Goal: Task Accomplishment & Management: Complete application form

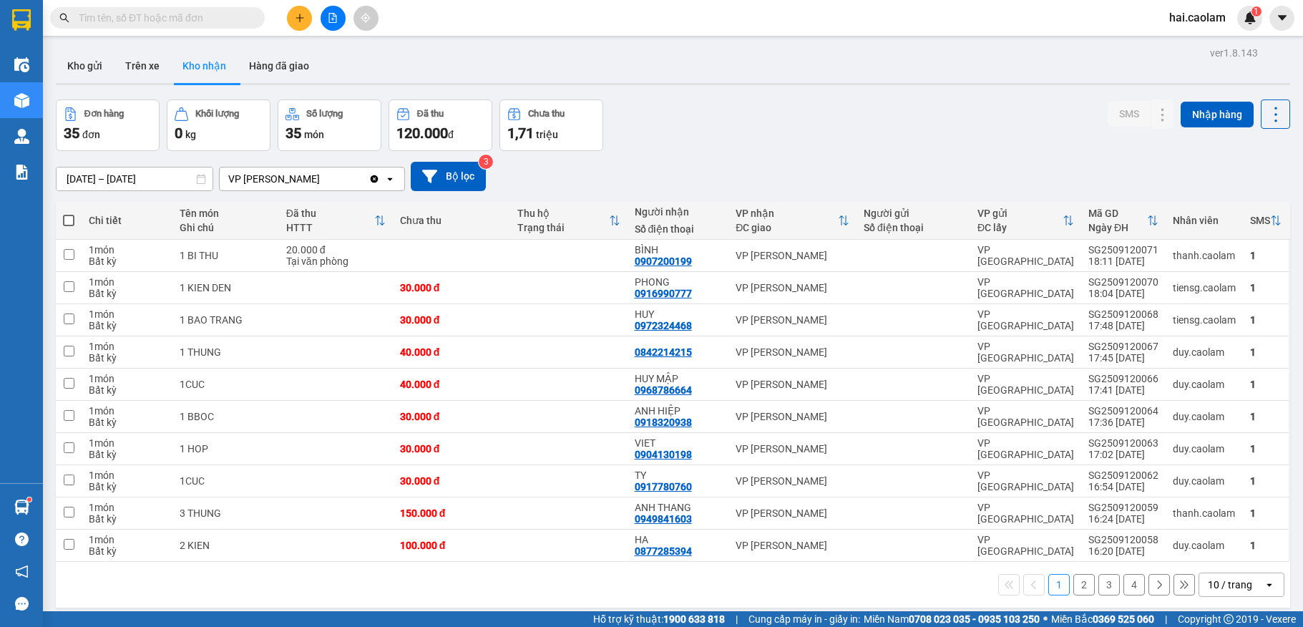
click at [292, 20] on button at bounding box center [299, 18] width 25 height 25
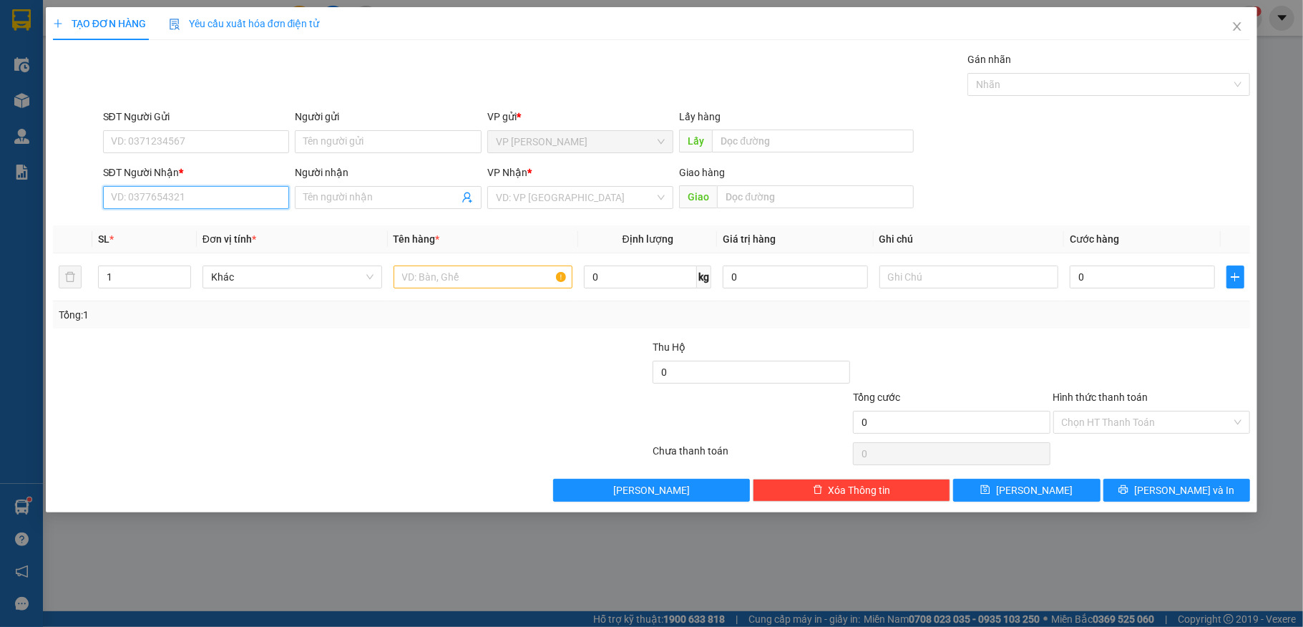
click at [208, 195] on input "SĐT Người Nhận *" at bounding box center [196, 197] width 187 height 23
paste input "0354569402"
type input "0354569402"
click at [447, 281] on input "text" at bounding box center [484, 276] width 180 height 23
type input "1 xe máy"
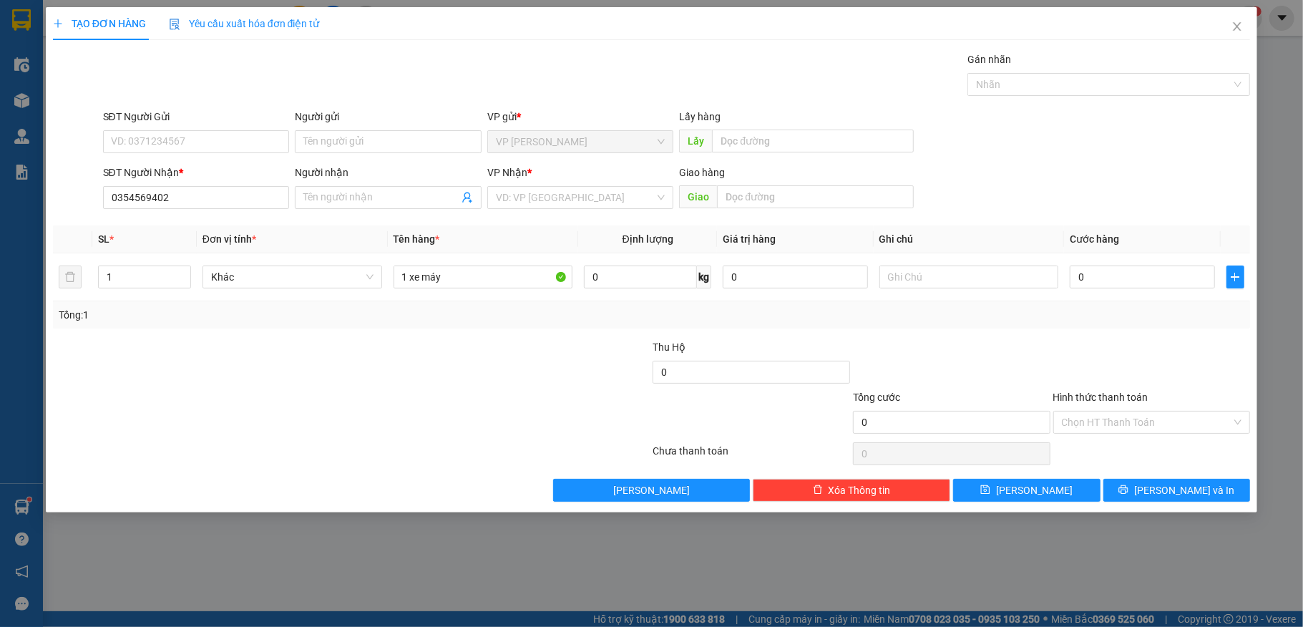
click at [394, 185] on div "Người nhận" at bounding box center [388, 175] width 187 height 21
click at [393, 187] on span at bounding box center [388, 197] width 187 height 23
click at [580, 198] on input "search" at bounding box center [576, 197] width 160 height 21
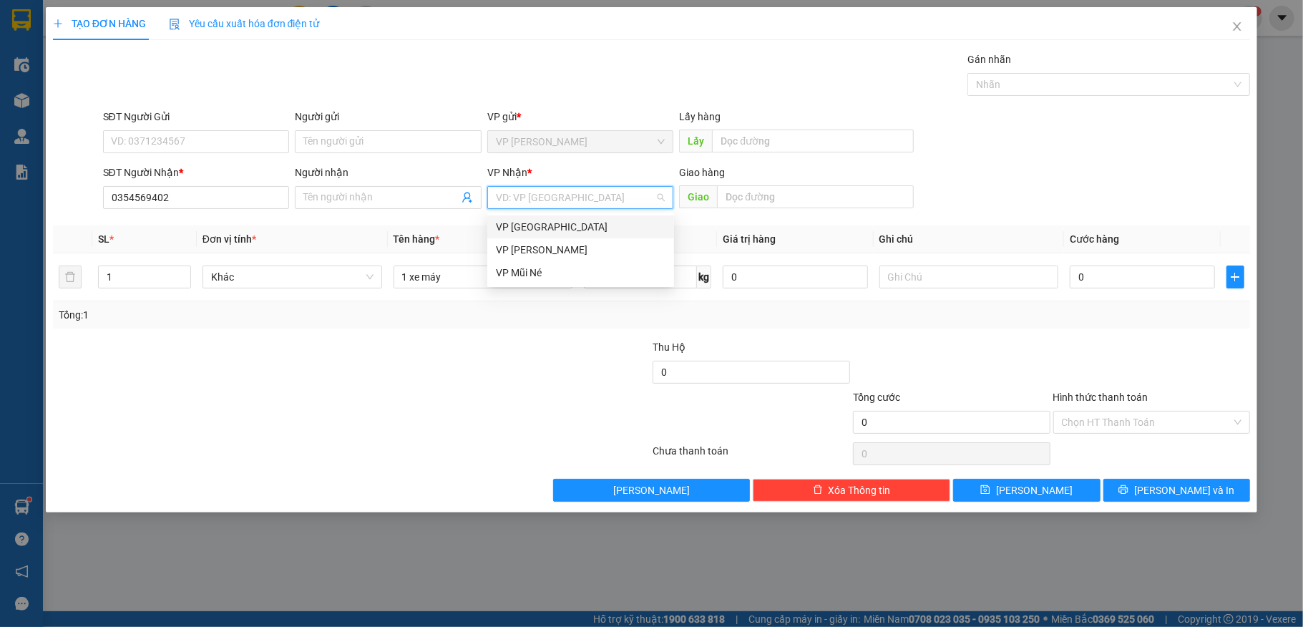
click at [576, 220] on div "VP [GEOGRAPHIC_DATA]" at bounding box center [581, 227] width 170 height 16
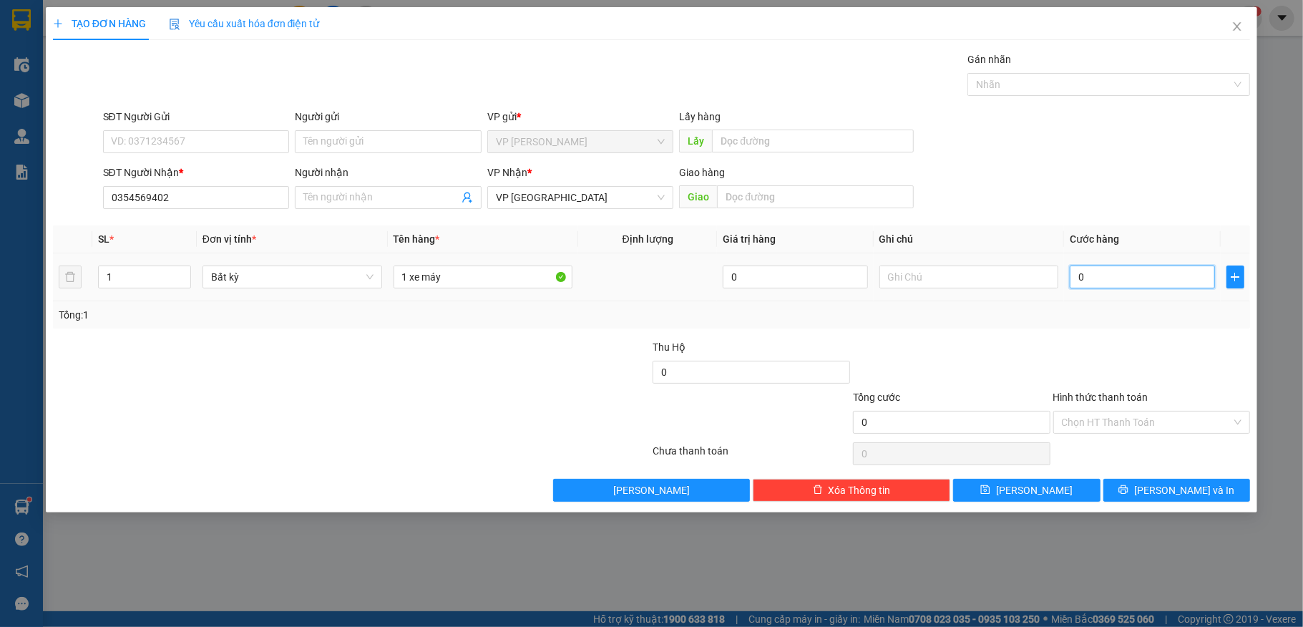
click at [1118, 281] on input "0" at bounding box center [1142, 276] width 145 height 23
type input "3"
type input "37"
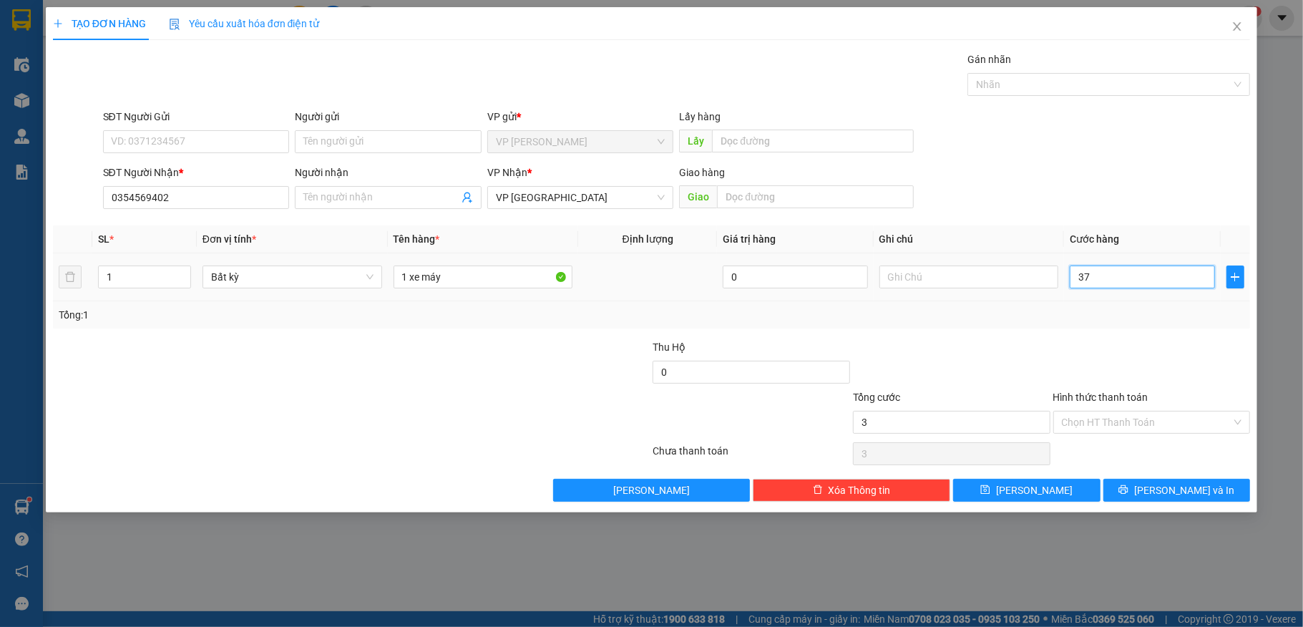
type input "37"
type input "370"
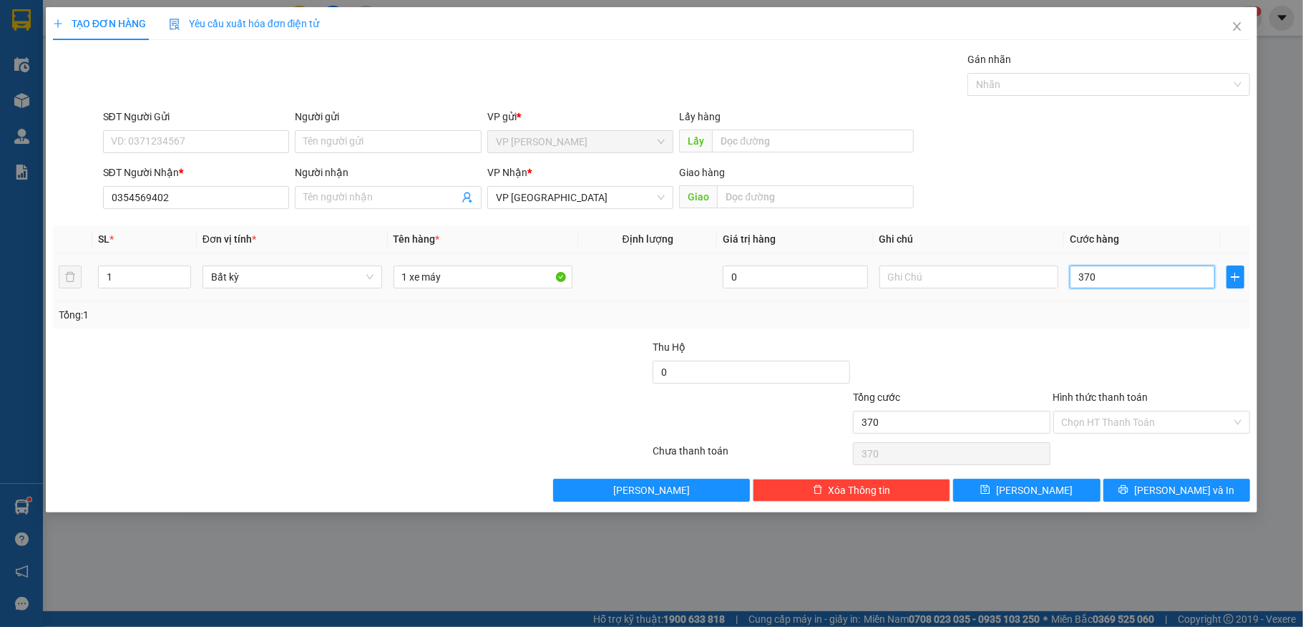
type input "3.700"
type input "37.000"
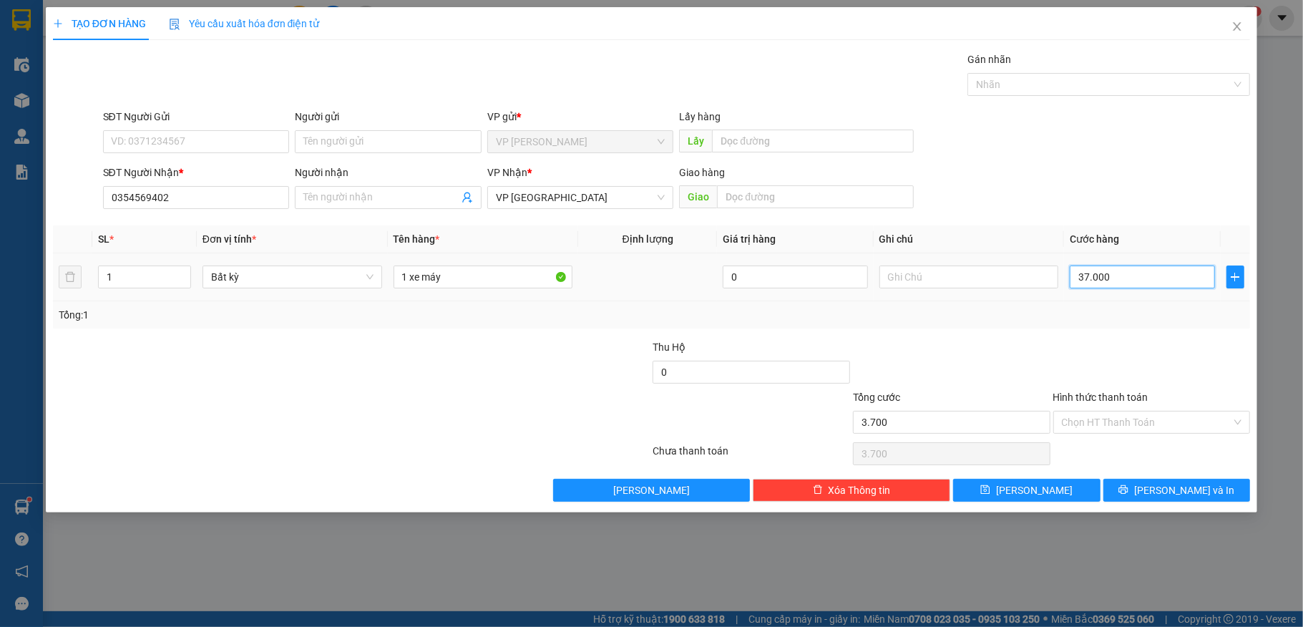
type input "37.000"
type input "370.000"
type input "3.700.000"
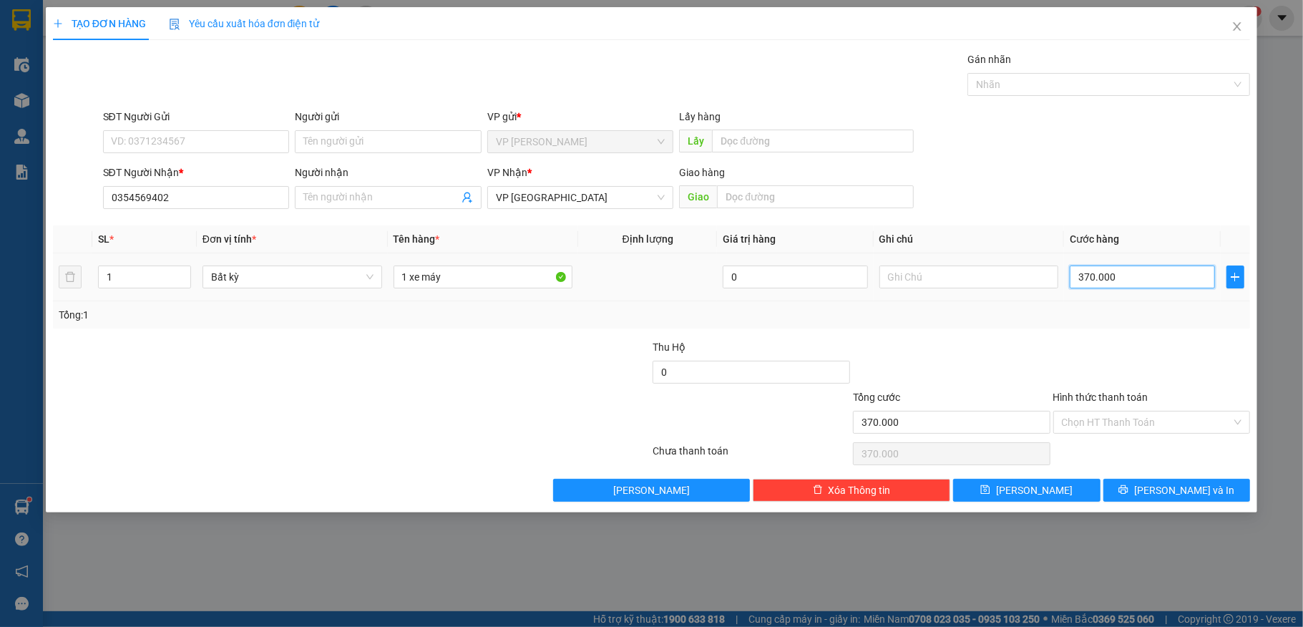
type input "3.700.000"
type input "370.000"
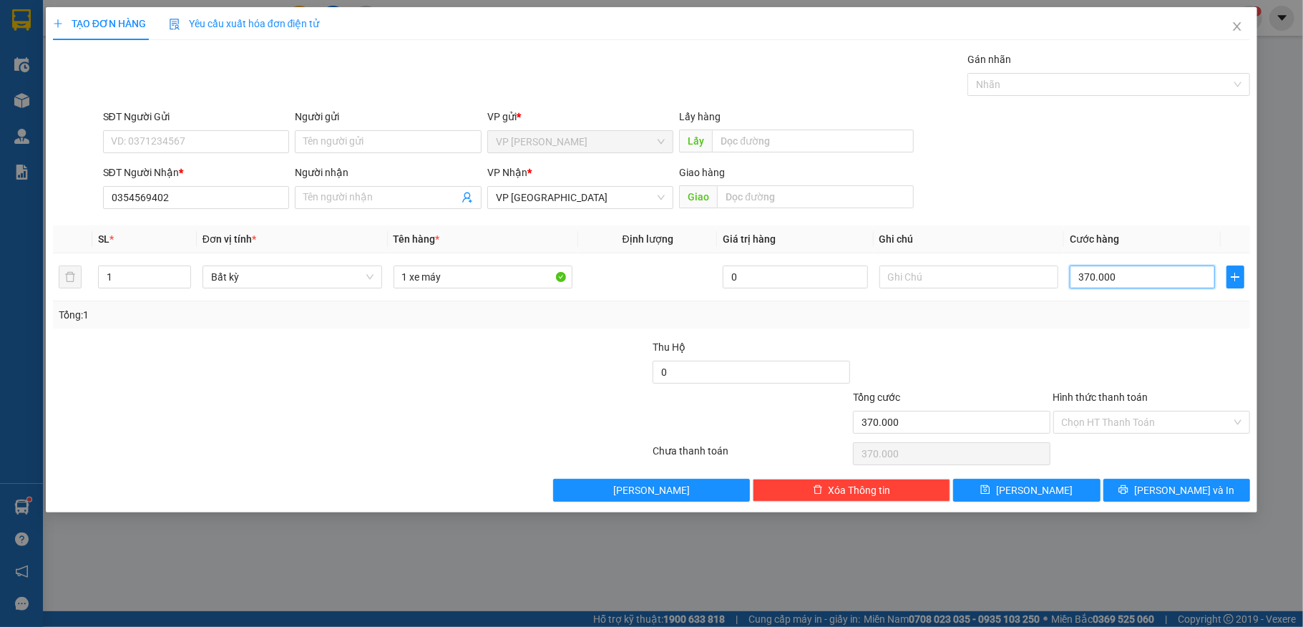
type input "370.000"
click at [1205, 355] on div at bounding box center [1152, 364] width 200 height 50
click at [1160, 487] on button "[PERSON_NAME] và In" at bounding box center [1176, 490] width 147 height 23
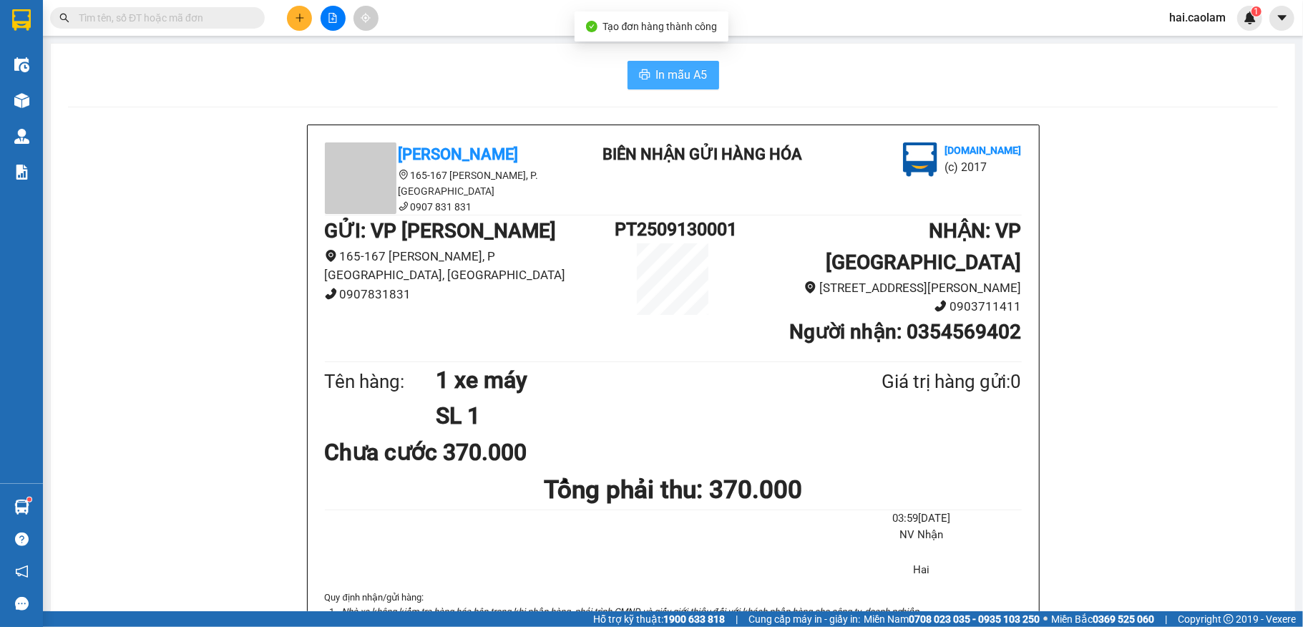
click at [668, 77] on span "In mẫu A5" at bounding box center [682, 75] width 52 height 18
